Goal: Information Seeking & Learning: Find specific fact

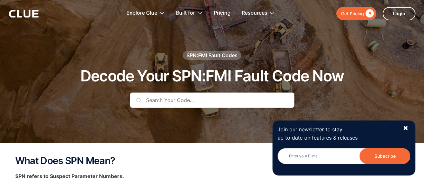
click at [158, 99] on input "text" at bounding box center [212, 99] width 164 height 15
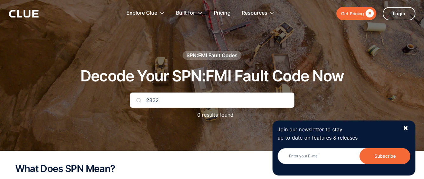
click at [146, 100] on input "2832" at bounding box center [212, 99] width 164 height 15
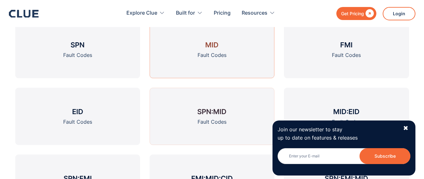
scroll to position [730, 0]
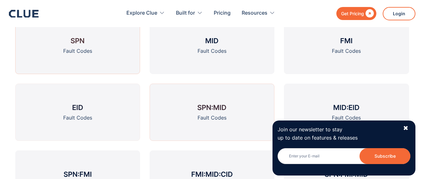
type input "2832"
click at [70, 45] on link "SPN Fault Codes" at bounding box center [77, 45] width 125 height 57
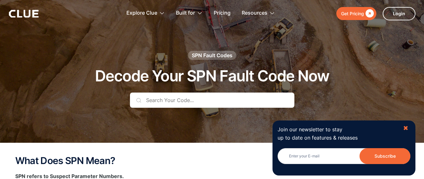
click at [407, 129] on div "✖" at bounding box center [405, 128] width 5 height 8
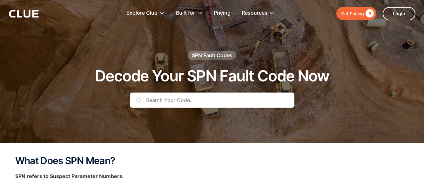
click at [182, 106] on input "text" at bounding box center [212, 99] width 164 height 15
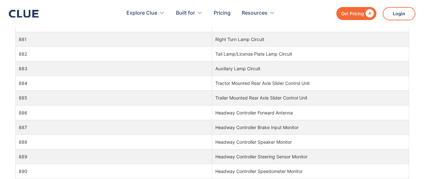
scroll to position [8093, 0]
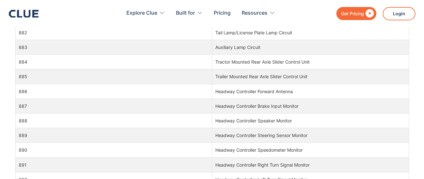
click at [413, 64] on div "What Does SPN Mean? SPN refers to Suspect Parameter Numbers. There are diagnost…" at bounding box center [212, 36] width 424 height 478
click at [413, 65] on div "What Does SPN Mean? SPN refers to Suspect Parameter Numbers. There are diagnost…" at bounding box center [212, 36] width 424 height 478
drag, startPoint x: 412, startPoint y: 66, endPoint x: 411, endPoint y: 69, distance: 3.5
click at [412, 68] on div "What Does SPN Mean? SPN refers to Suspect Parameter Numbers. There are diagnost…" at bounding box center [212, 36] width 424 height 478
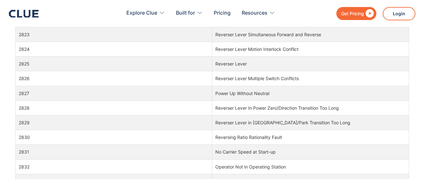
scroll to position [36454, 0]
